Goal: Task Accomplishment & Management: Manage account settings

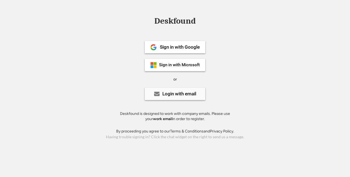
click at [168, 98] on div "Login with email" at bounding box center [175, 94] width 60 height 12
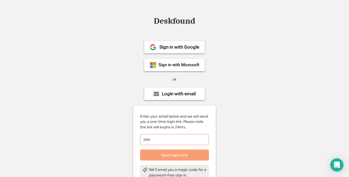
click at [154, 139] on input "email" at bounding box center [174, 139] width 69 height 11
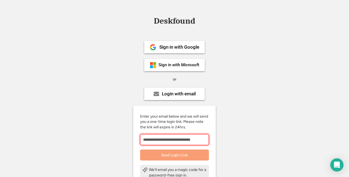
scroll to position [0, 2]
type input "**********"
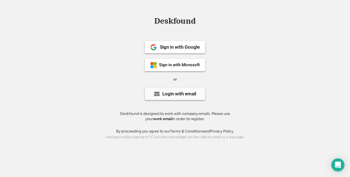
click at [178, 96] on div "Login with email" at bounding box center [179, 94] width 34 height 5
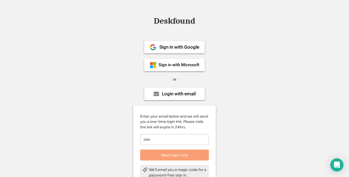
click at [162, 138] on input "email" at bounding box center [174, 139] width 69 height 11
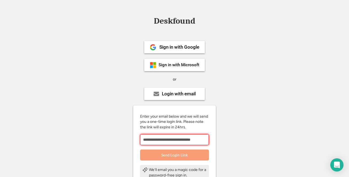
scroll to position [0, 2]
type input "**********"
click at [182, 157] on button "Send Login Link" at bounding box center [174, 155] width 69 height 11
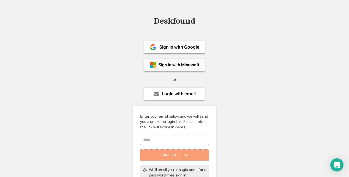
click at [165, 70] on div "Sign in with Microsoft" at bounding box center [174, 65] width 60 height 12
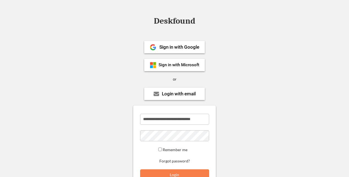
scroll to position [55, 0]
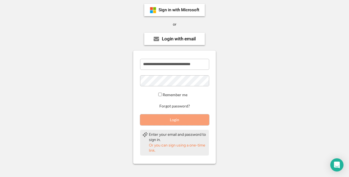
click at [168, 121] on button "Login" at bounding box center [174, 119] width 69 height 11
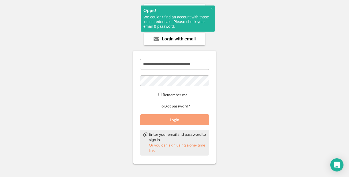
click at [168, 121] on button "Login" at bounding box center [174, 119] width 69 height 11
